Goal: Find specific page/section: Find specific page/section

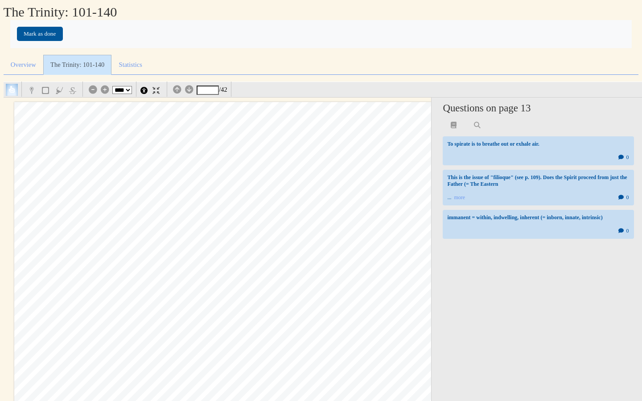
select select "*"
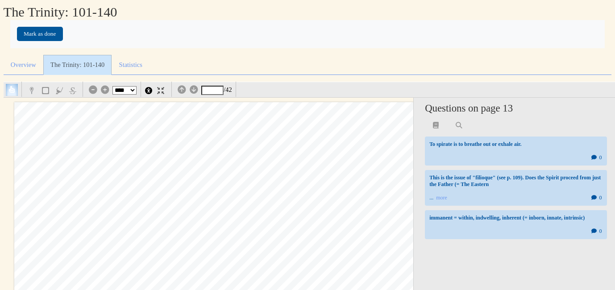
scroll to position [10004, 82]
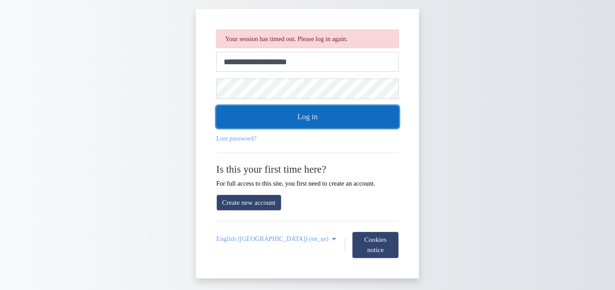
click at [284, 118] on button "Log in" at bounding box center [307, 117] width 182 height 22
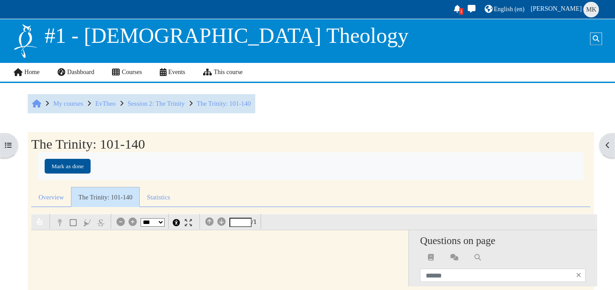
select select "*"
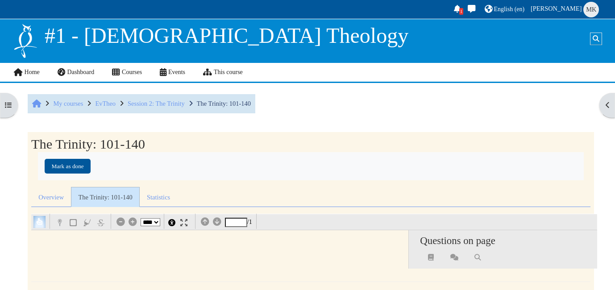
select select "*"
